Goal: Navigation & Orientation: Find specific page/section

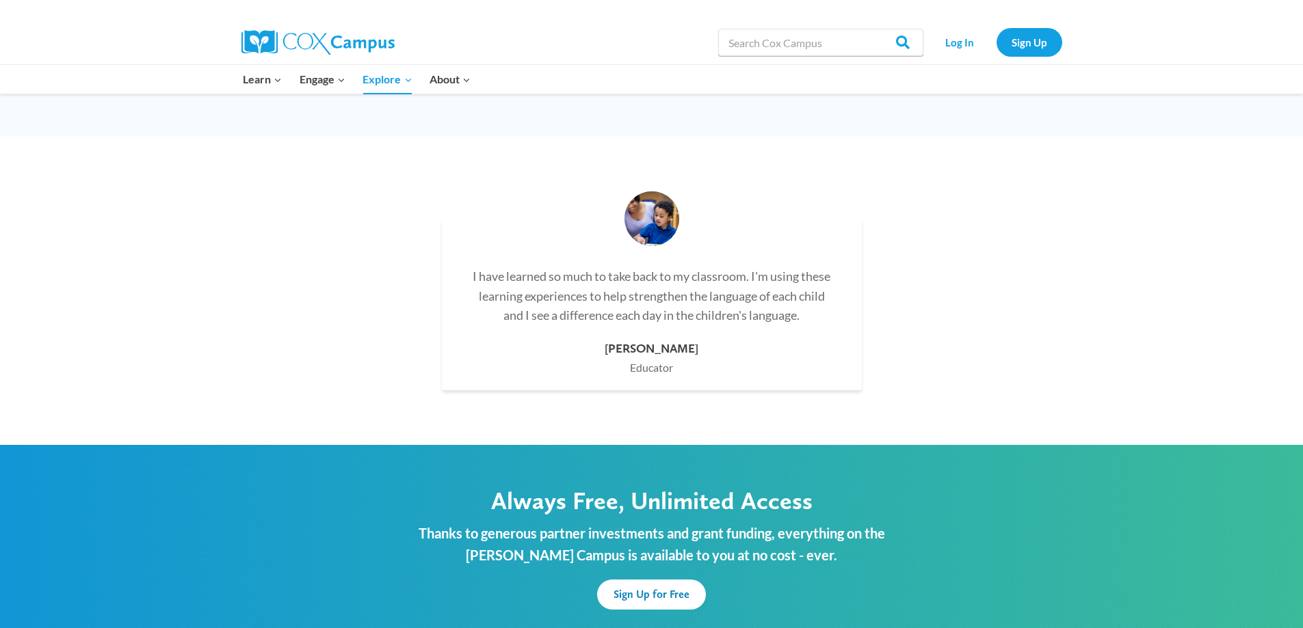
scroll to position [3989, 0]
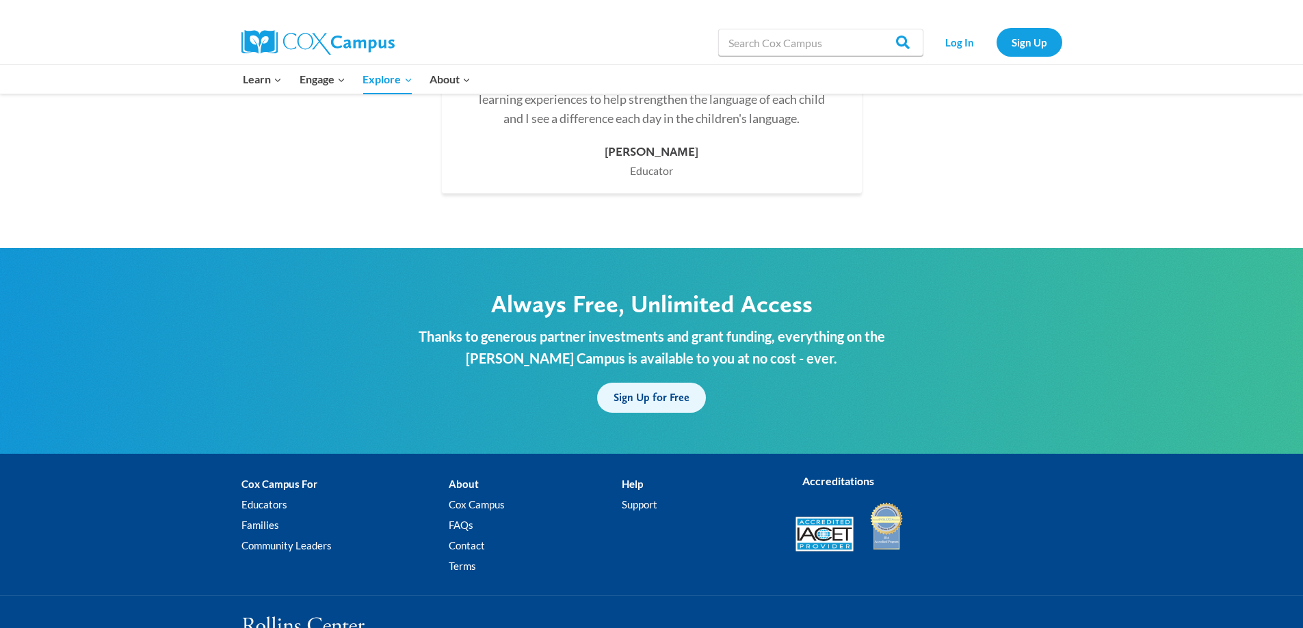
click at [641, 391] on span "Sign Up for Free" at bounding box center [651, 397] width 76 height 13
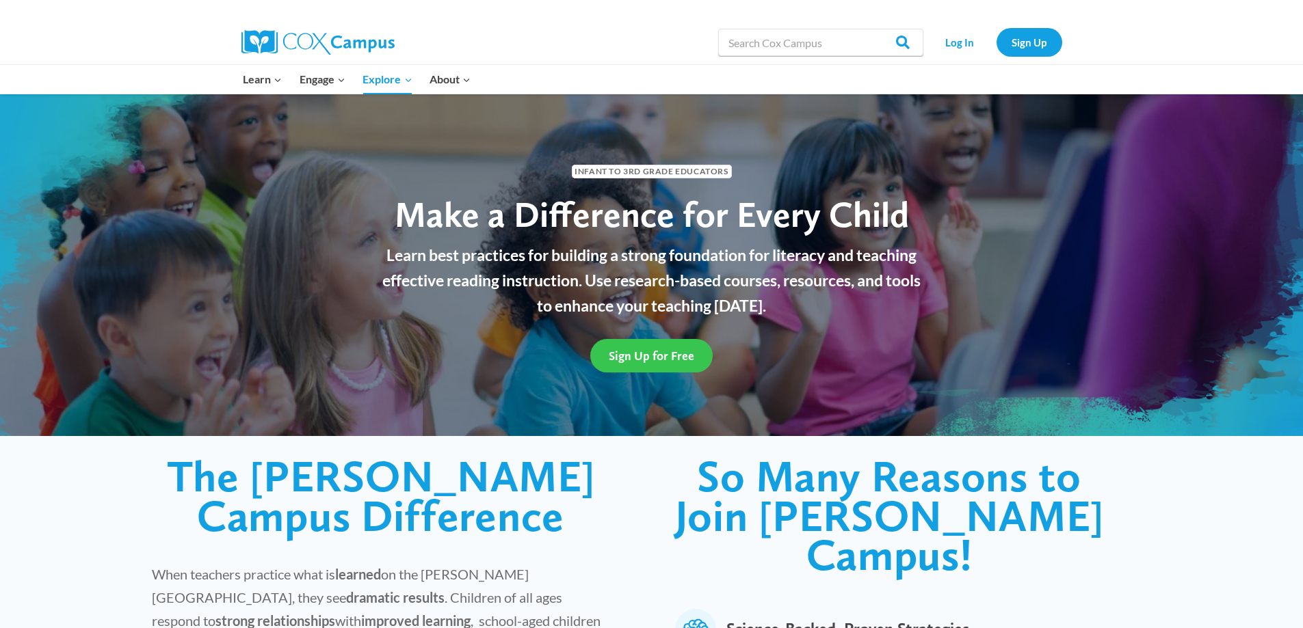
click at [663, 356] on span "Sign Up for Free" at bounding box center [651, 356] width 85 height 14
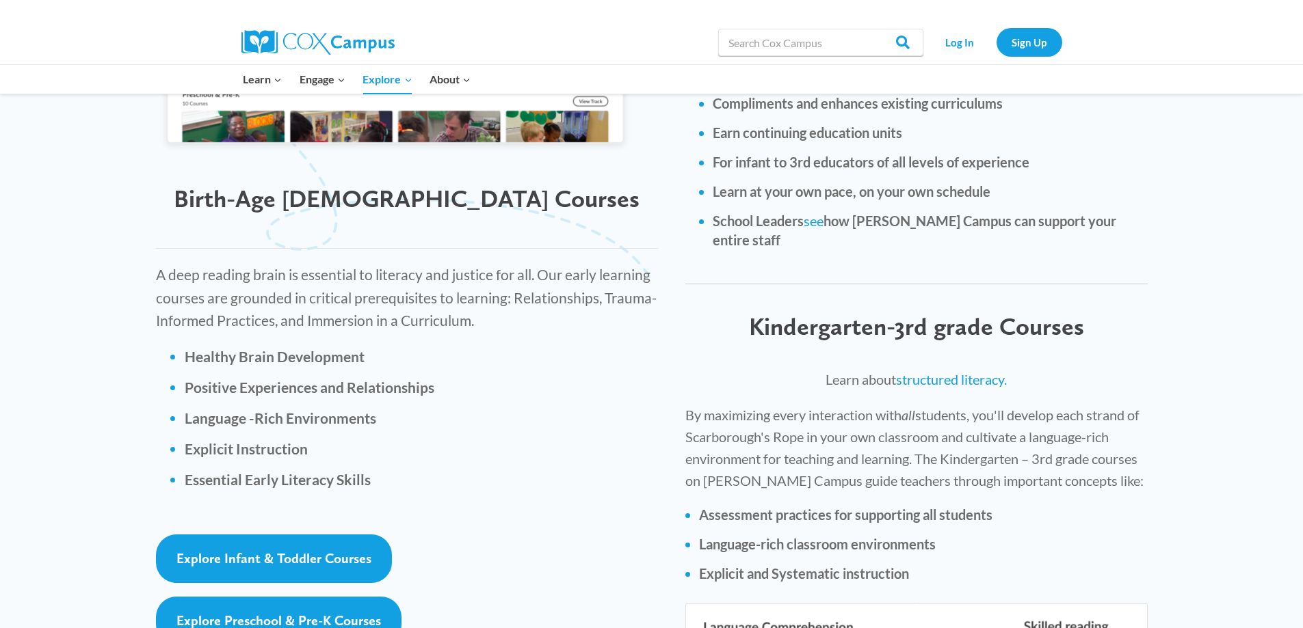
scroll to position [1846, 0]
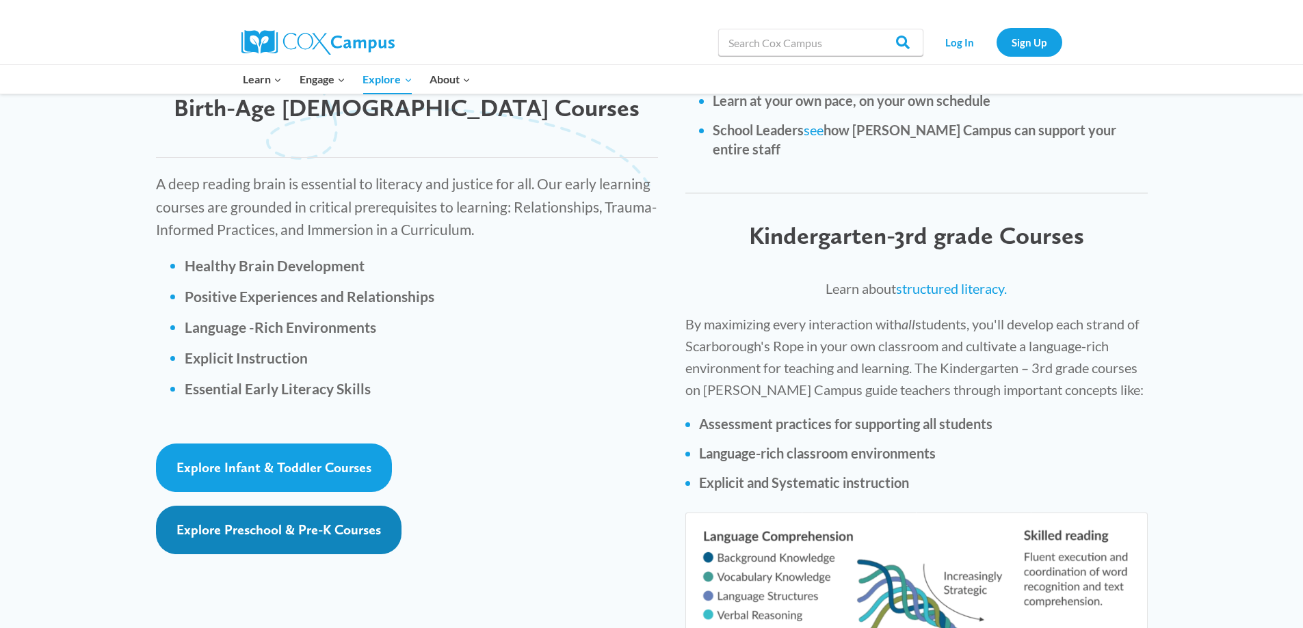
click at [341, 522] on span "Explore Preschool & Pre-K Courses" at bounding box center [278, 530] width 204 height 16
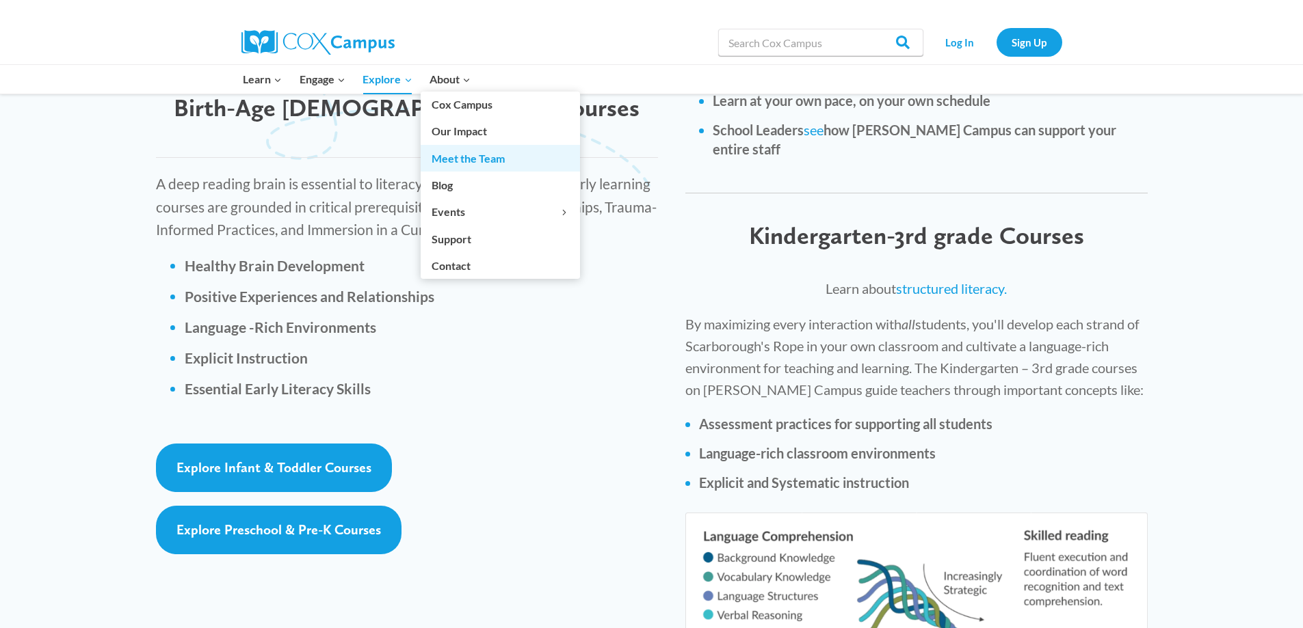
click at [455, 166] on link "Meet the Team" at bounding box center [500, 158] width 159 height 26
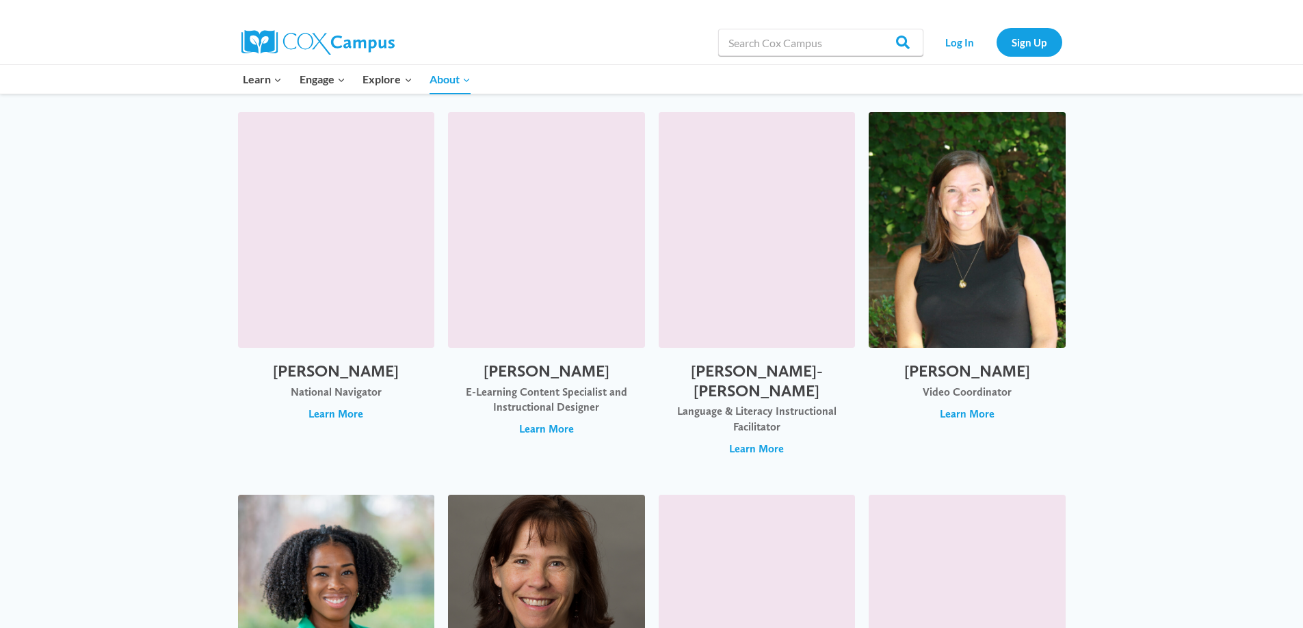
scroll to position [1504, 0]
